Goal: Transaction & Acquisition: Download file/media

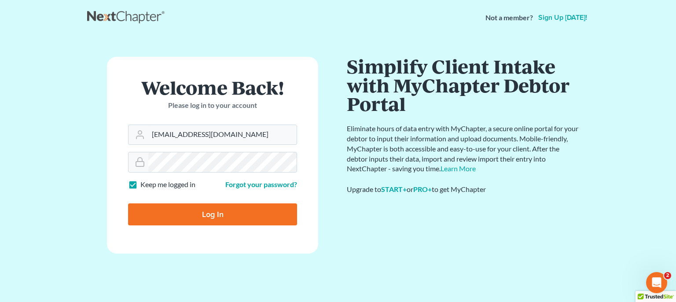
click at [206, 215] on input "Log In" at bounding box center [212, 214] width 169 height 22
type input "Thinking..."
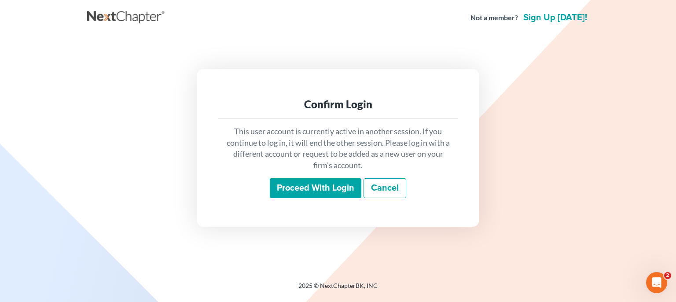
click at [315, 187] on input "Proceed with login" at bounding box center [316, 188] width 92 height 20
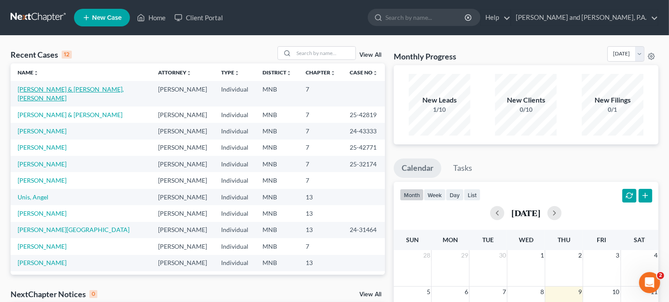
click at [53, 88] on link "[PERSON_NAME] & [PERSON_NAME], [PERSON_NAME]" at bounding box center [71, 93] width 106 height 16
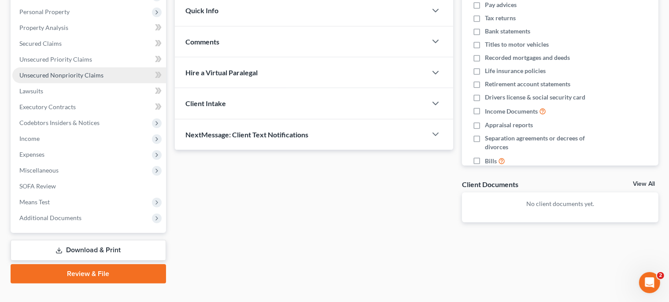
scroll to position [165, 0]
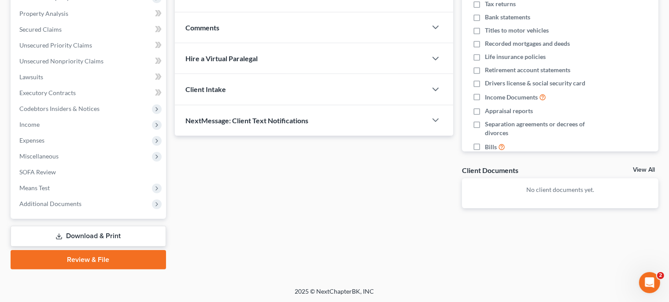
click at [92, 233] on link "Download & Print" at bounding box center [88, 236] width 155 height 21
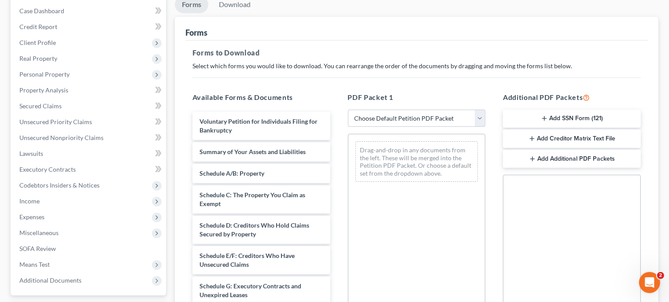
scroll to position [93, 0]
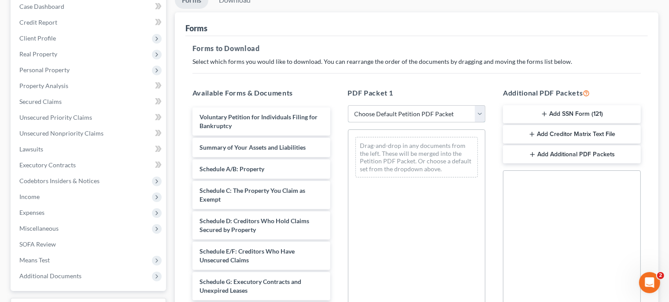
click at [348, 105] on select "Choose Default Petition PDF Packet Complete Bankruptcy Petition (all forms and …" at bounding box center [417, 114] width 138 height 18
select select "0"
click option "Complete Bankruptcy Petition (all forms and schedules)" at bounding box center [0, 0] width 0 height 0
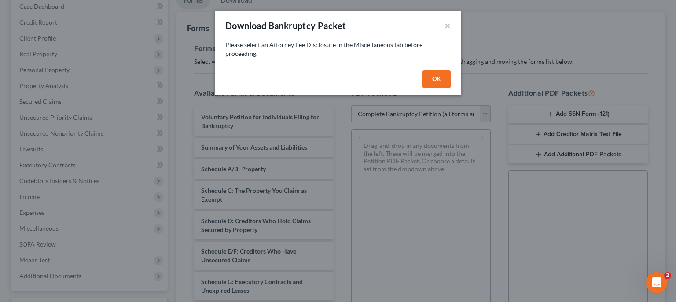
click at [437, 80] on button "OK" at bounding box center [437, 79] width 28 height 18
select select
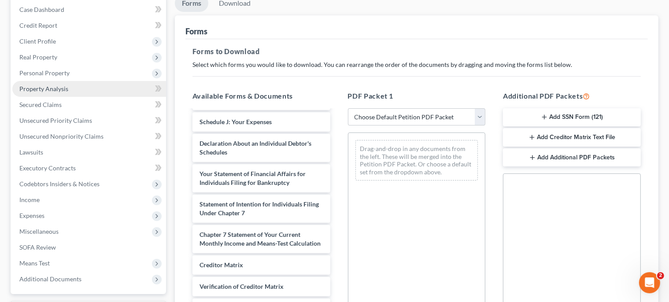
scroll to position [139, 0]
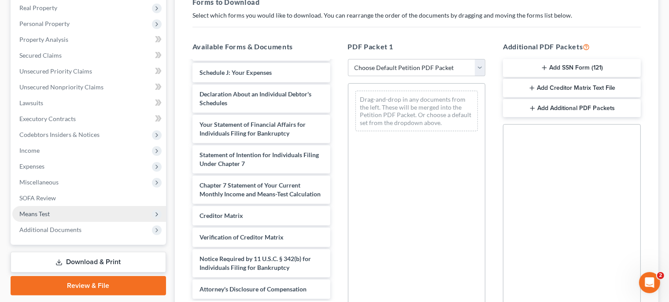
click at [33, 213] on span "Means Test" at bounding box center [34, 213] width 30 height 7
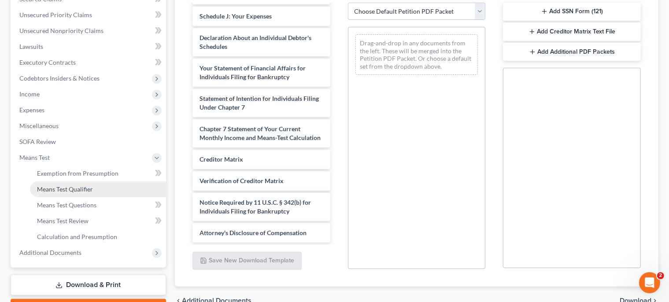
scroll to position [221, 0]
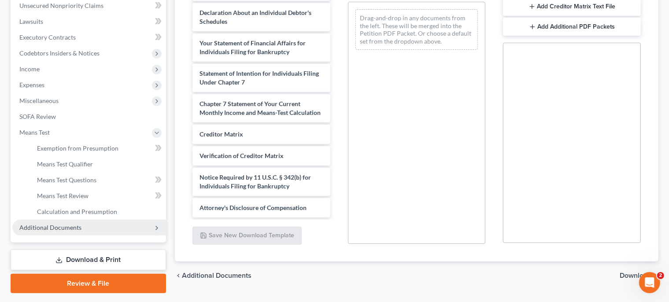
click at [58, 227] on span "Additional Documents" at bounding box center [50, 227] width 62 height 7
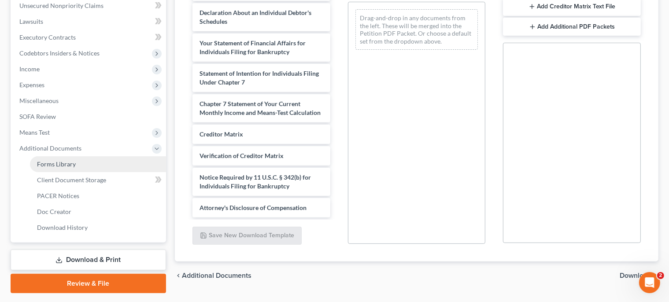
scroll to position [162, 0]
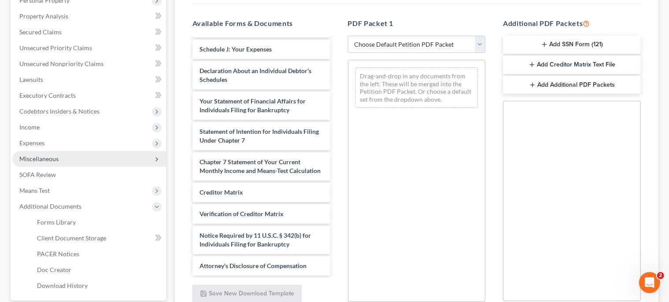
click at [51, 159] on span "Miscellaneous" at bounding box center [38, 158] width 39 height 7
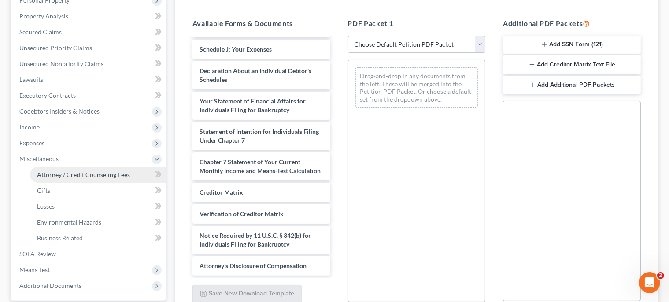
click at [70, 172] on span "Attorney / Credit Counseling Fees" at bounding box center [83, 174] width 93 height 7
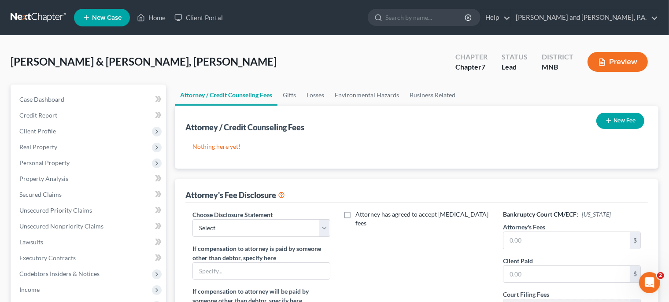
click at [618, 119] on button "New Fee" at bounding box center [620, 121] width 48 height 16
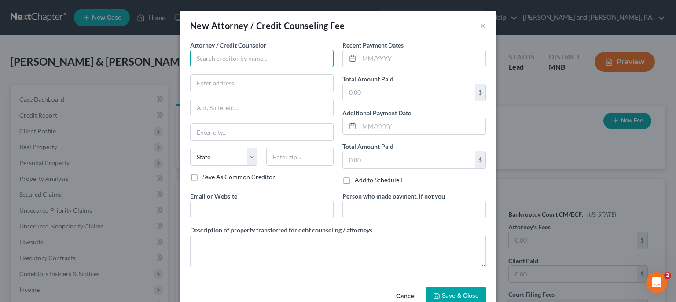
click at [206, 62] on input "text" at bounding box center [261, 59] width 143 height 18
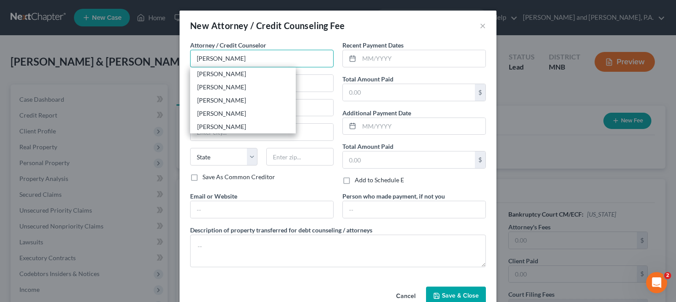
type input "[PERSON_NAME]"
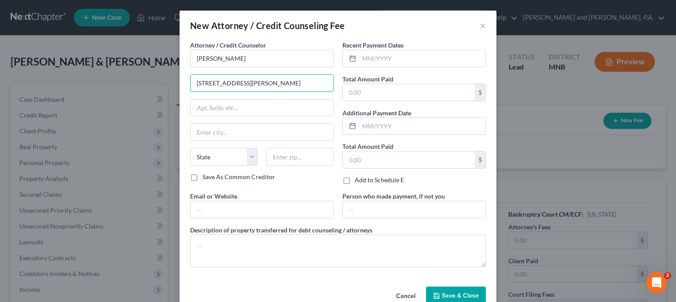
type input "[STREET_ADDRESS][PERSON_NAME]"
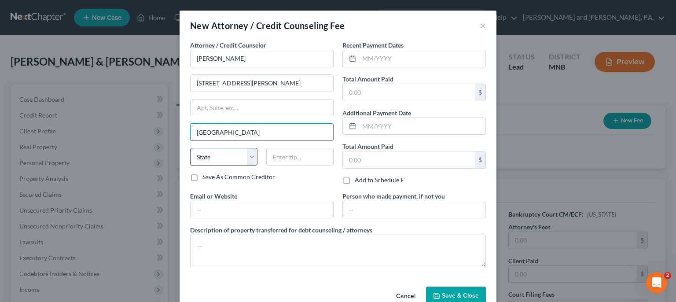
type input "[GEOGRAPHIC_DATA]"
click at [190, 148] on select "State [US_STATE] AK AR AZ CA CO CT DE DC [GEOGRAPHIC_DATA] [GEOGRAPHIC_DATA] GU…" at bounding box center [223, 157] width 67 height 18
select select "24"
click option "MN" at bounding box center [0, 0] width 0 height 0
click at [276, 156] on input "text" at bounding box center [299, 157] width 67 height 18
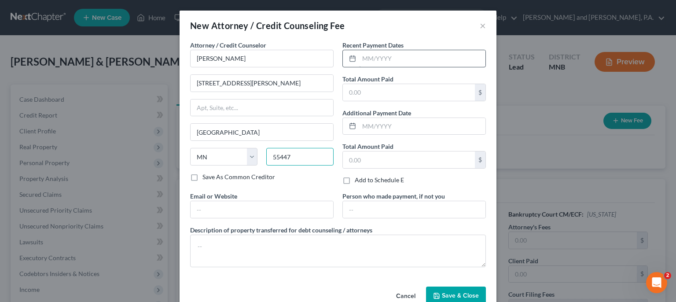
type input "55447"
type input "[GEOGRAPHIC_DATA]"
click at [395, 60] on input "text" at bounding box center [422, 58] width 126 height 17
type input "08/2025"
click at [374, 75] on label "Total Amount Paid" at bounding box center [367, 78] width 51 height 9
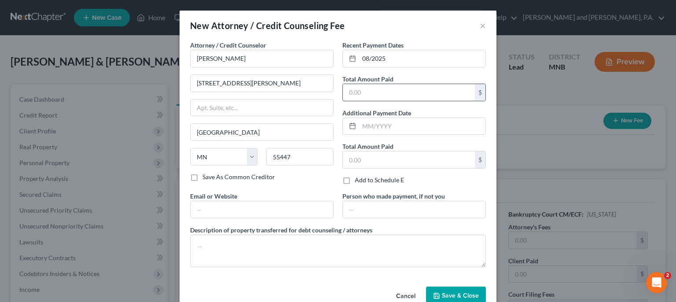
click at [357, 89] on input "text" at bounding box center [409, 92] width 132 height 17
type input "400.00"
click at [371, 123] on input "text" at bounding box center [422, 126] width 126 height 17
type input "09/2025"
click at [373, 163] on input "text" at bounding box center [409, 159] width 132 height 17
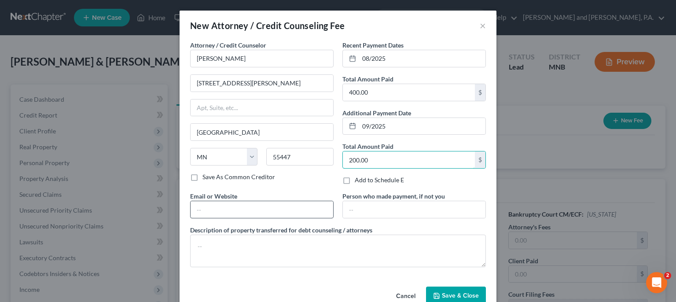
type input "200.00"
click at [234, 212] on input "text" at bounding box center [262, 209] width 143 height 17
type input "[EMAIL_ADDRESS][DOMAIN_NAME]"
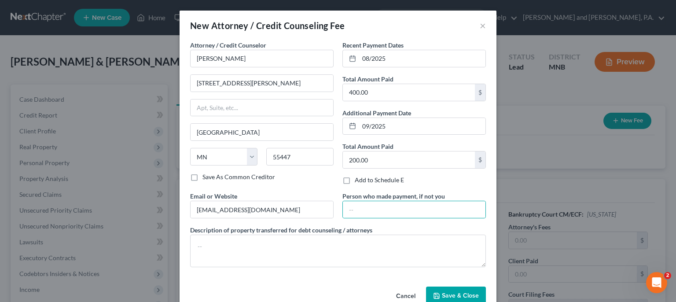
click at [454, 292] on span "Save & Close" at bounding box center [460, 295] width 37 height 7
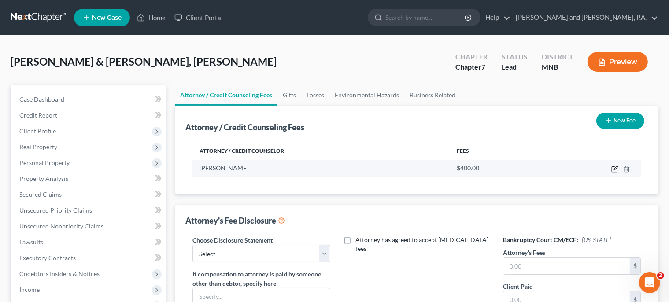
click at [616, 169] on icon "button" at bounding box center [614, 169] width 7 height 7
select select "24"
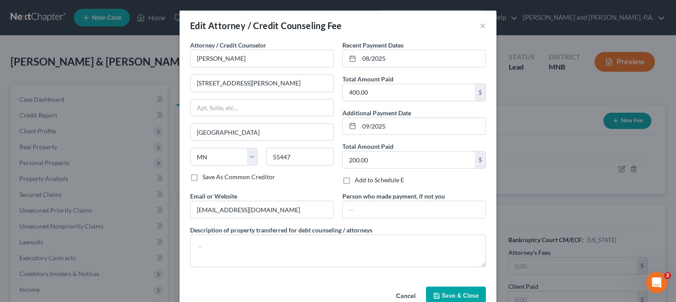
click at [455, 293] on span "Save & Close" at bounding box center [460, 295] width 37 height 7
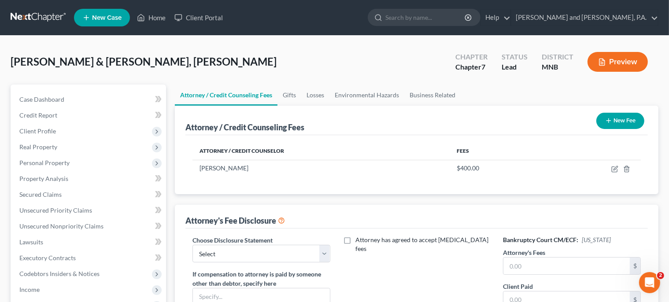
scroll to position [58, 0]
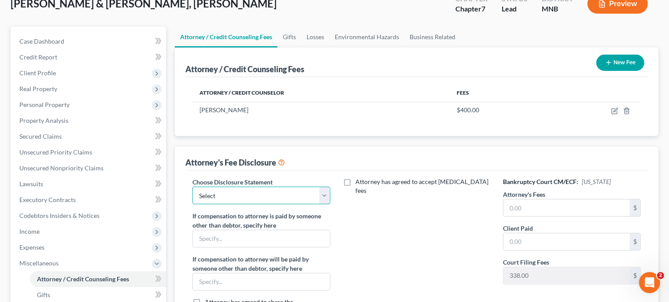
click at [192, 187] on select "Select Disclosure of Compensation of Attorney for Debtor" at bounding box center [261, 196] width 138 height 18
select select "0"
click option "Disclosure of Compensation of Attorney for Debtor" at bounding box center [0, 0] width 0 height 0
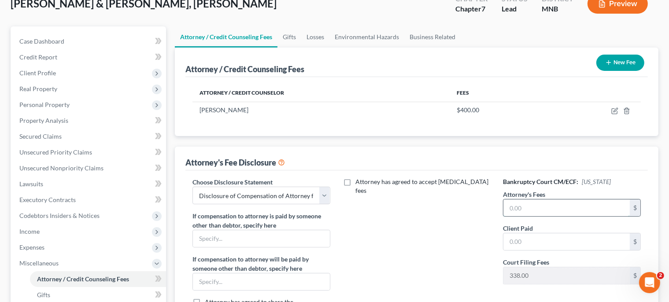
click at [524, 205] on input "text" at bounding box center [566, 207] width 126 height 17
type input "1,800"
click at [529, 243] on input "text" at bounding box center [566, 241] width 126 height 17
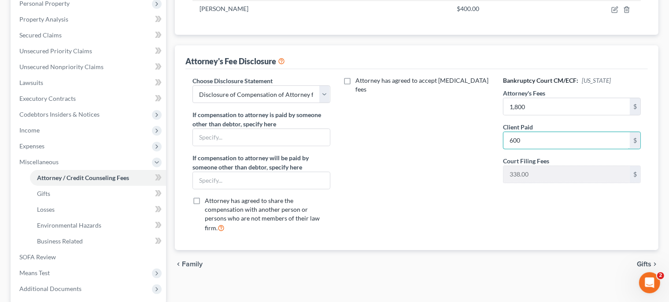
scroll to position [186, 0]
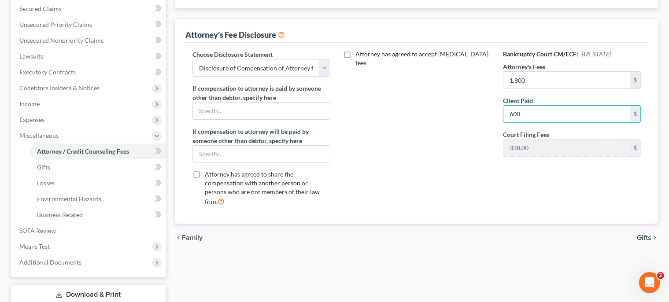
type input "600"
click at [640, 234] on span "Gifts" at bounding box center [643, 237] width 15 height 7
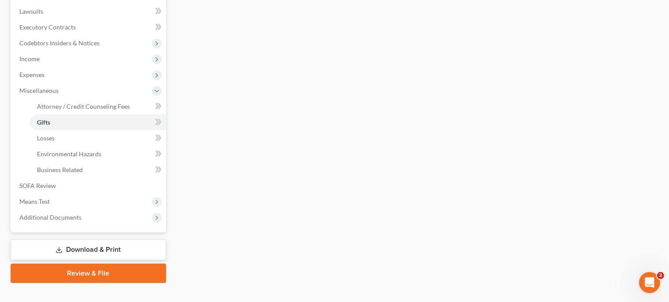
scroll to position [244, 0]
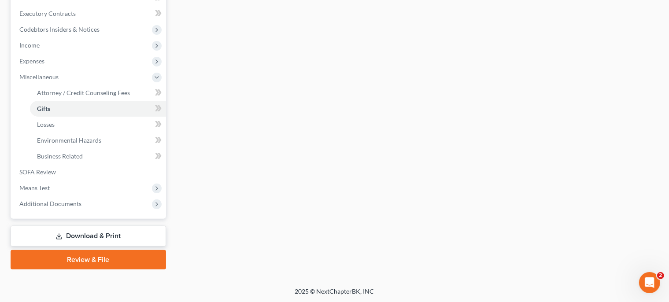
click at [106, 233] on link "Download & Print" at bounding box center [88, 236] width 155 height 21
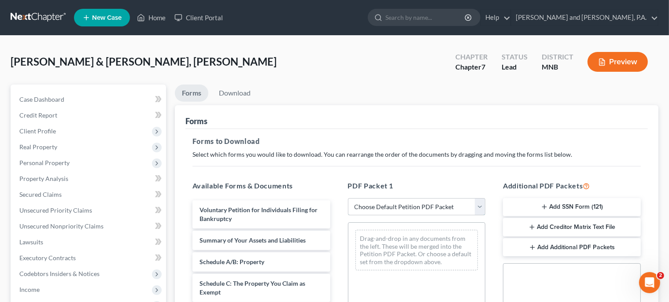
click at [348, 198] on select "Choose Default Petition PDF Packet Complete Bankruptcy Petition (all forms and …" at bounding box center [417, 207] width 138 height 18
select select "0"
click option "Complete Bankruptcy Petition (all forms and schedules)" at bounding box center [0, 0] width 0 height 0
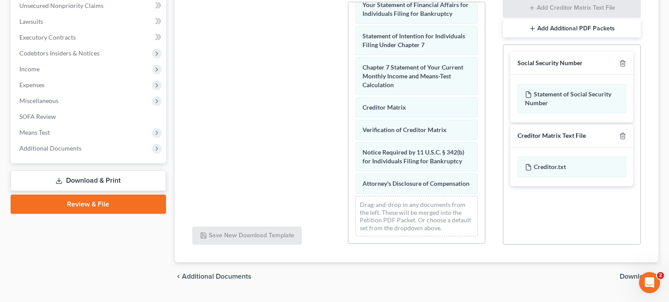
scroll to position [242, 0]
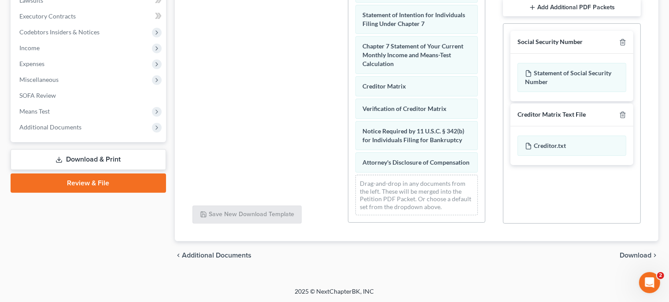
click at [638, 254] on span "Download" at bounding box center [635, 255] width 32 height 7
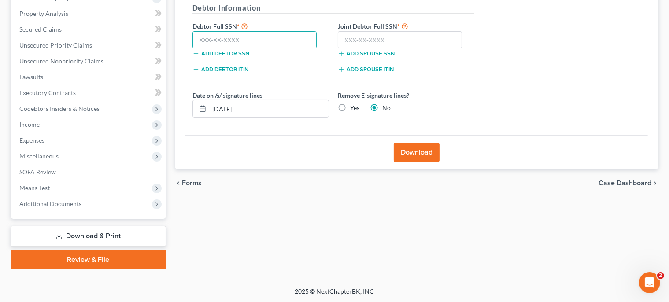
click at [223, 45] on input "text" at bounding box center [254, 40] width 125 height 18
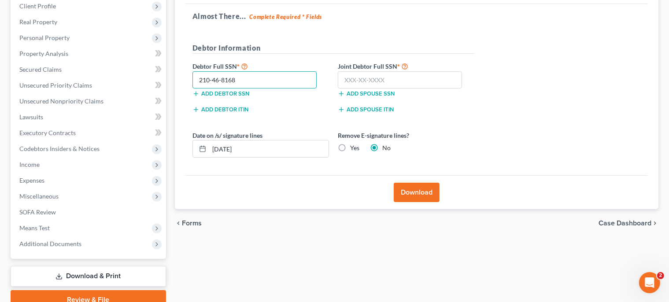
scroll to position [49, 0]
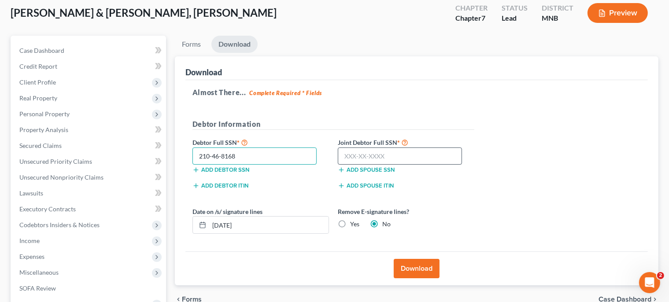
type input "210-46-8168"
click at [392, 154] on input "text" at bounding box center [400, 156] width 125 height 18
type input "614-15-2059"
click at [413, 264] on button "Download" at bounding box center [417, 268] width 46 height 19
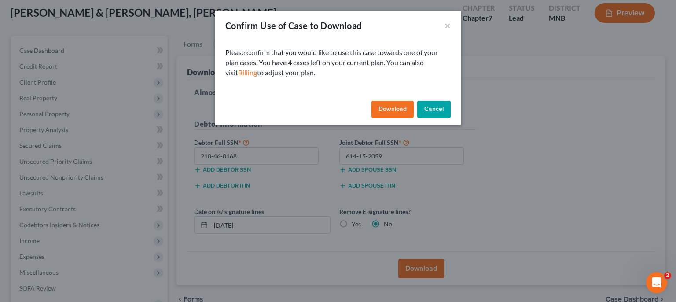
click at [398, 109] on button "Download" at bounding box center [393, 110] width 42 height 18
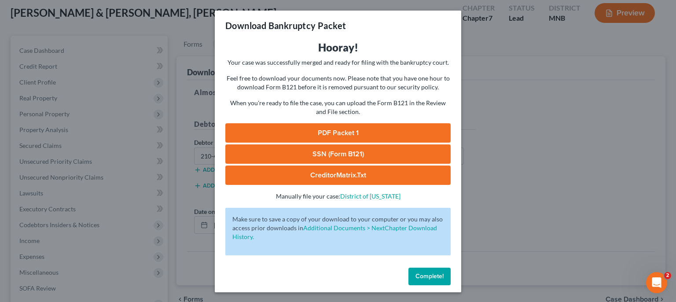
click at [332, 132] on link "PDF Packet 1" at bounding box center [337, 132] width 225 height 19
click at [322, 156] on link "SSN (Form B121)" at bounding box center [337, 153] width 225 height 19
click at [335, 176] on link "CreditorMatrix.txt" at bounding box center [337, 175] width 225 height 19
click at [460, 1] on div "Download Bankruptcy Packet Hooray! Your case was successfully merged and ready …" at bounding box center [338, 151] width 676 height 302
